Goal: Find specific page/section: Find specific page/section

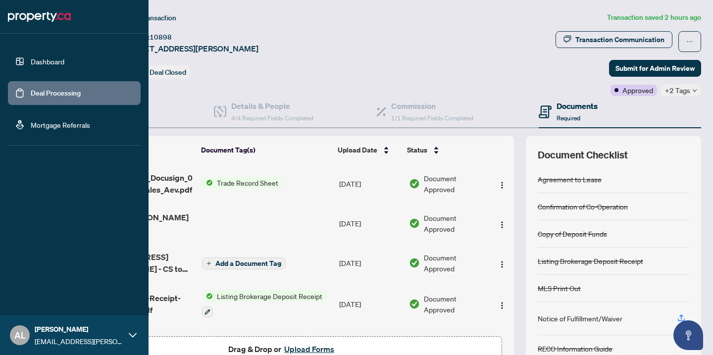
click at [31, 65] on link "Dashboard" at bounding box center [48, 61] width 34 height 9
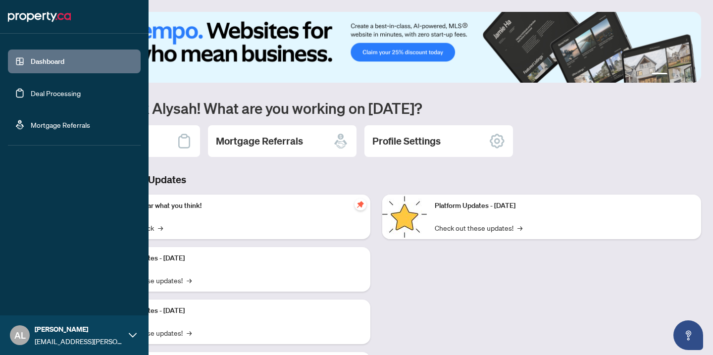
click at [36, 98] on link "Deal Processing" at bounding box center [56, 93] width 50 height 9
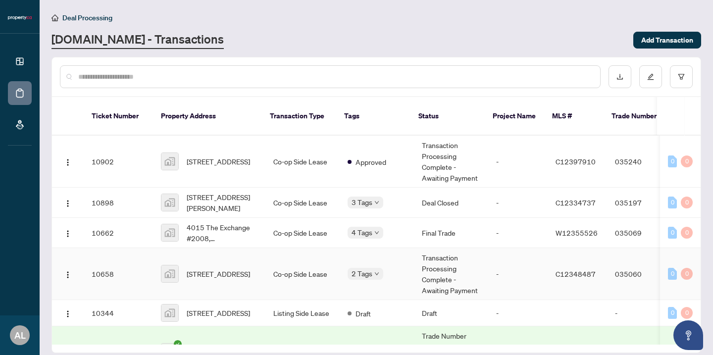
click at [126, 262] on td "10658" at bounding box center [118, 274] width 69 height 52
